Goal: Task Accomplishment & Management: Manage account settings

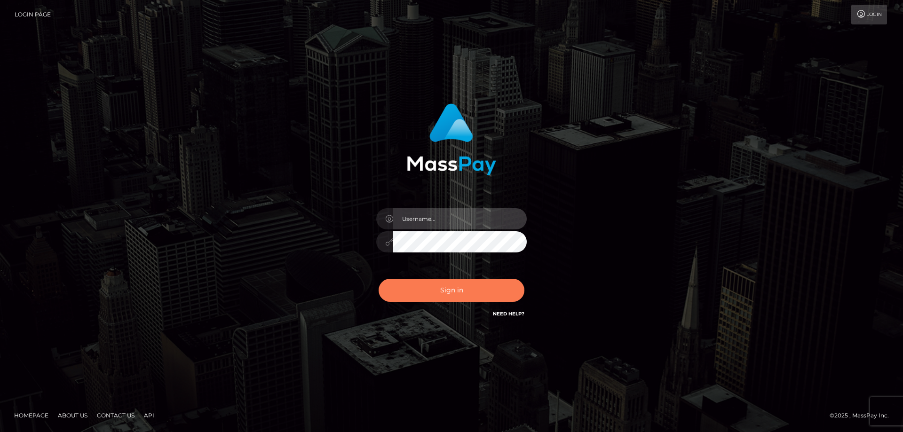
type input "Queen.megabonanza"
click at [480, 294] on button "Sign in" at bounding box center [452, 290] width 146 height 23
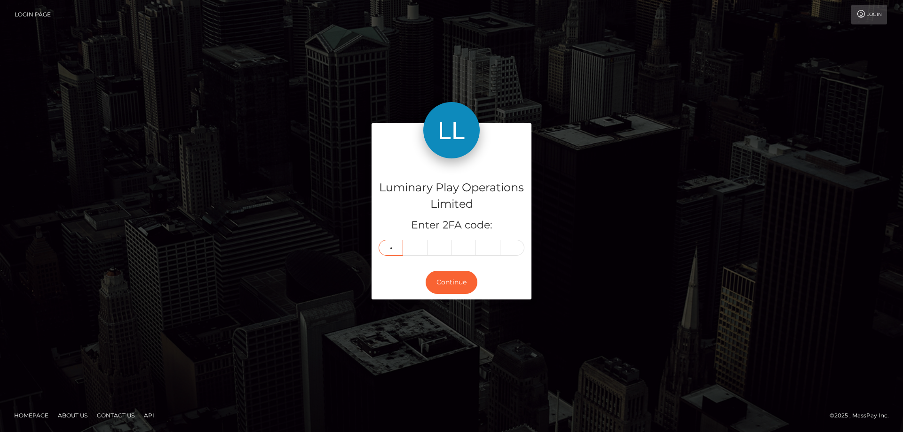
type input "5"
type input "7"
type input "3"
type input "0"
type input "7"
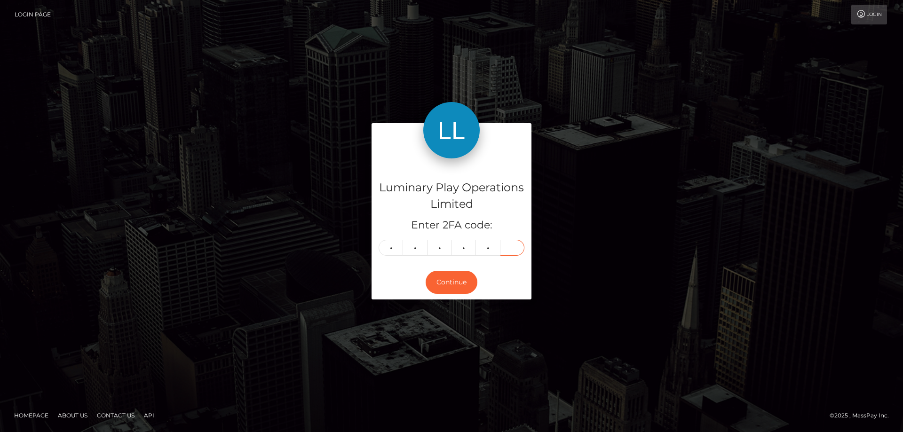
type input "4"
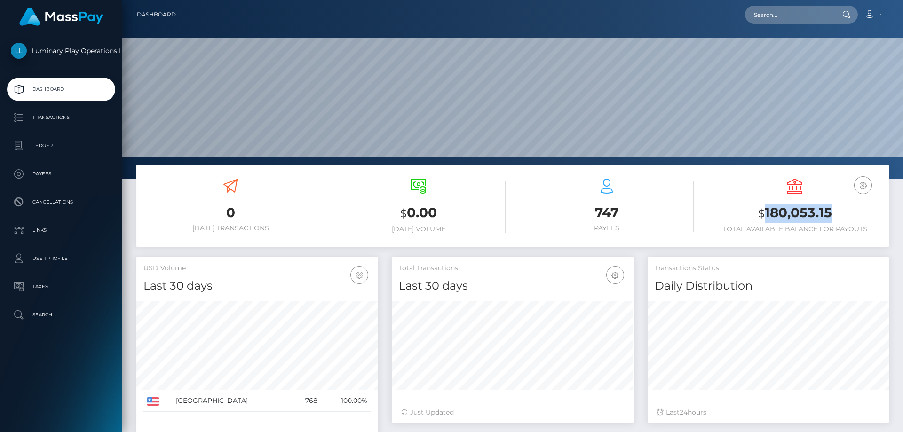
scroll to position [167, 242]
click at [765, 213] on h3 "$ 180,053.15" at bounding box center [795, 213] width 174 height 19
